Goal: Download file/media

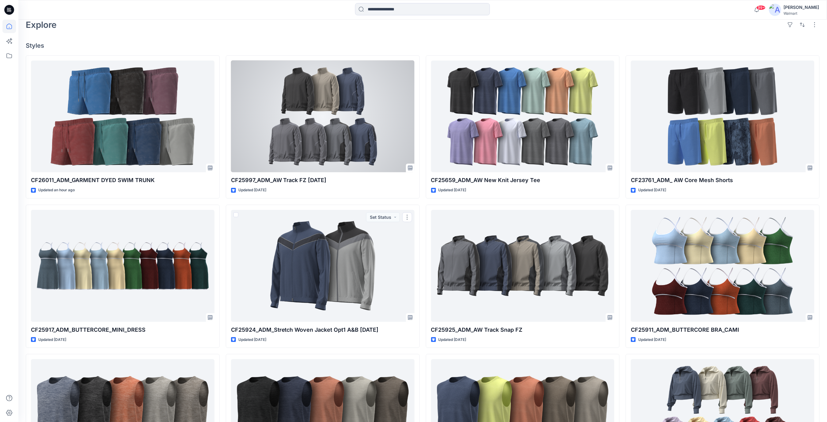
scroll to position [123, 0]
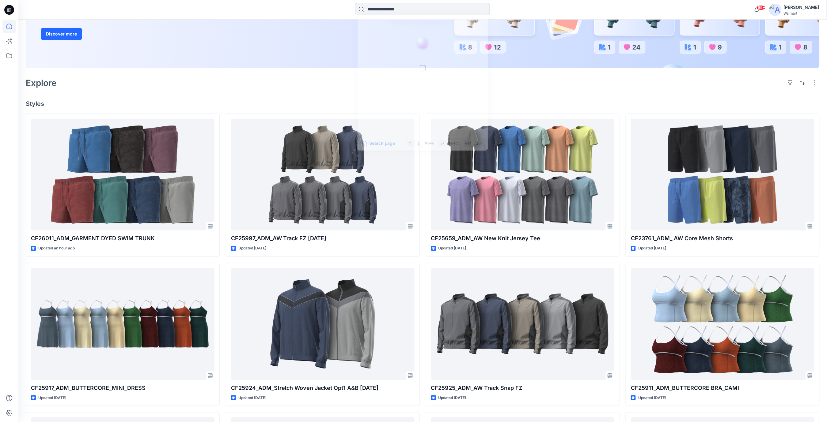
click at [385, 10] on input at bounding box center [422, 9] width 135 height 12
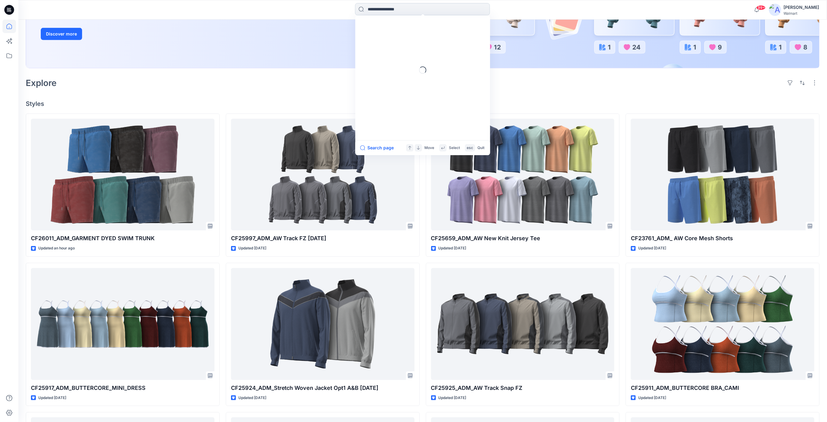
paste input "*******"
type input "*******"
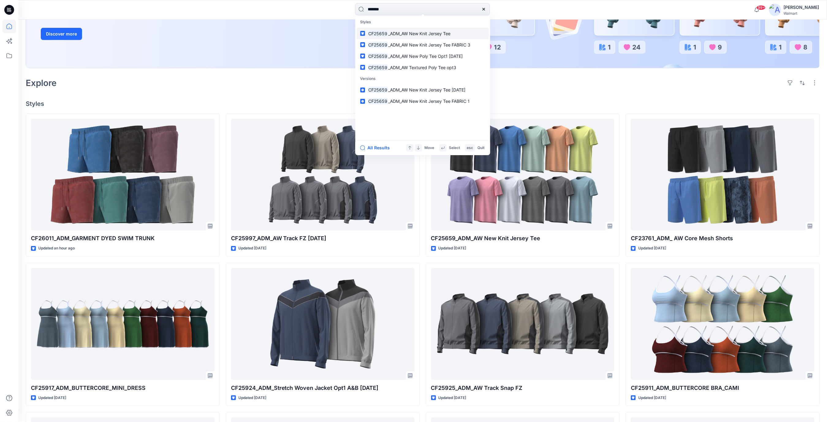
click at [439, 36] on p "CF25659 _ADM_AW New Knit Jersey Tee" at bounding box center [409, 33] width 83 height 6
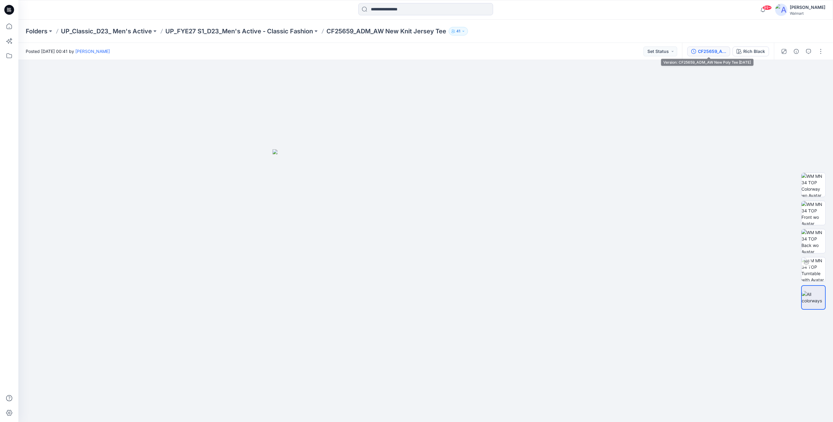
click at [702, 51] on div "CF25659_ADM_AW New Poly Tee [DATE]" at bounding box center [712, 51] width 28 height 7
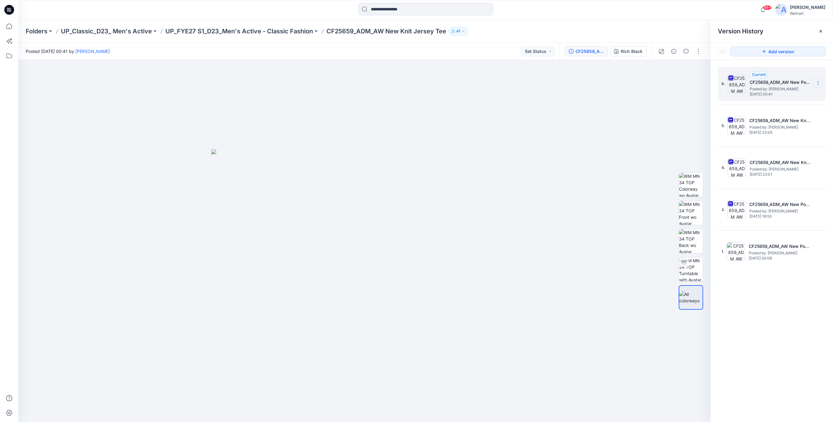
click at [819, 85] on icon at bounding box center [818, 83] width 5 height 5
click at [766, 97] on span "Download Source BW File" at bounding box center [787, 95] width 51 height 7
click at [8, 10] on icon at bounding box center [8, 10] width 2 height 0
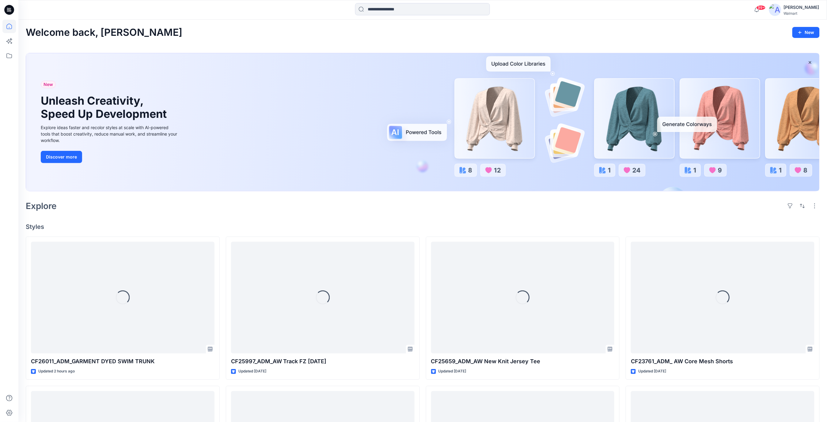
scroll to position [123, 0]
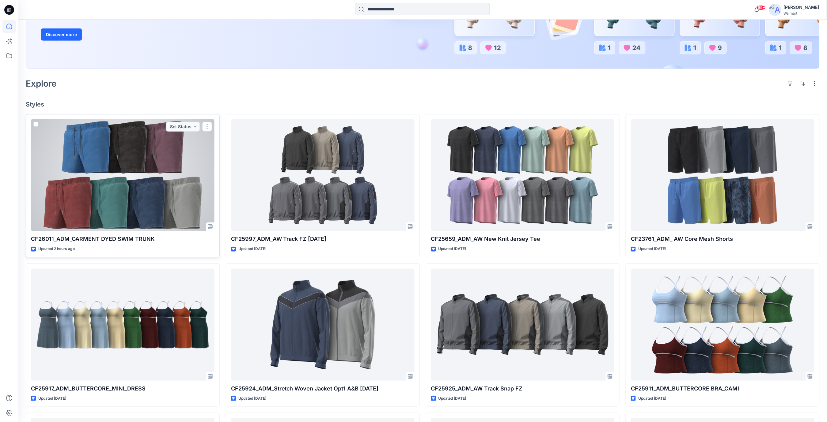
click at [111, 177] on div at bounding box center [123, 175] width 184 height 112
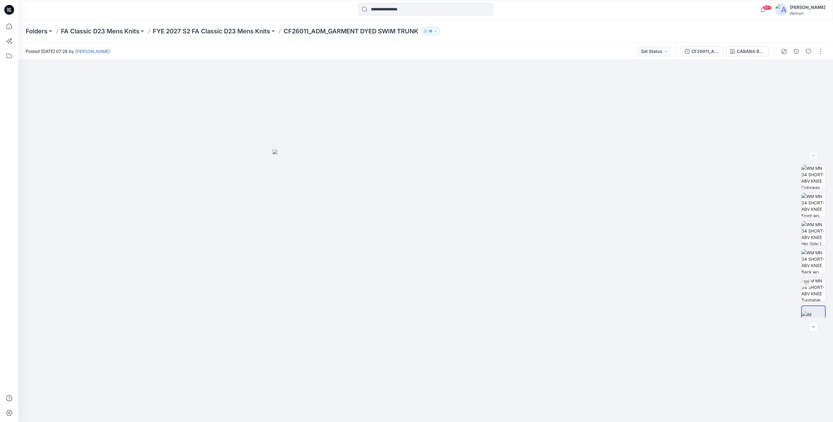
click at [11, 8] on icon at bounding box center [9, 10] width 10 height 10
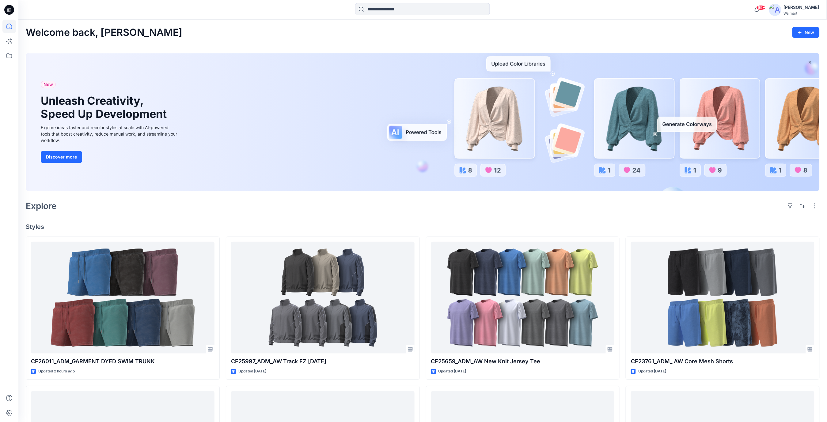
click at [8, 11] on icon at bounding box center [9, 10] width 10 height 10
